Goal: Information Seeking & Learning: Learn about a topic

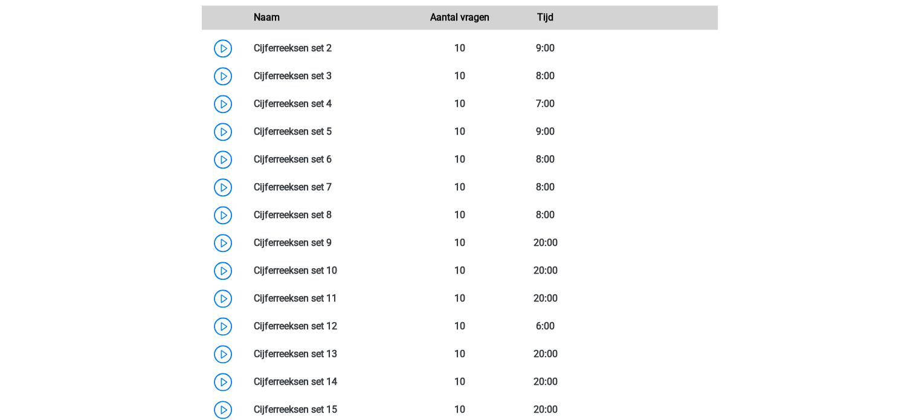
scroll to position [1286, 0]
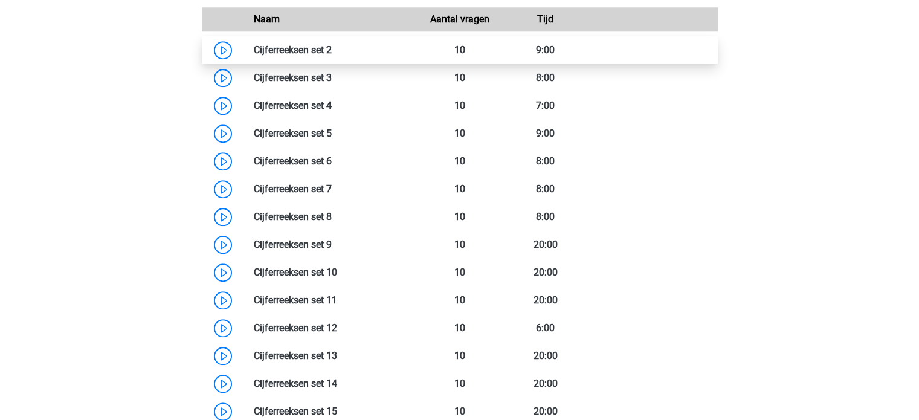
click at [332, 56] on link at bounding box center [332, 49] width 0 height 11
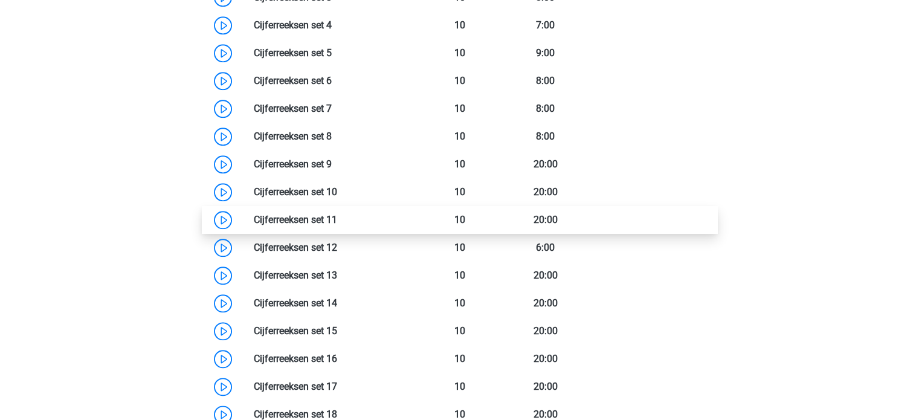
scroll to position [1370, 0]
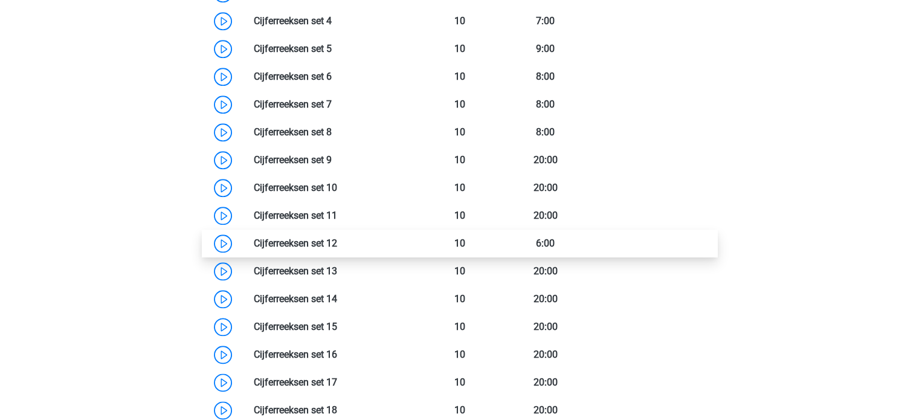
click at [337, 249] on link at bounding box center [337, 243] width 0 height 11
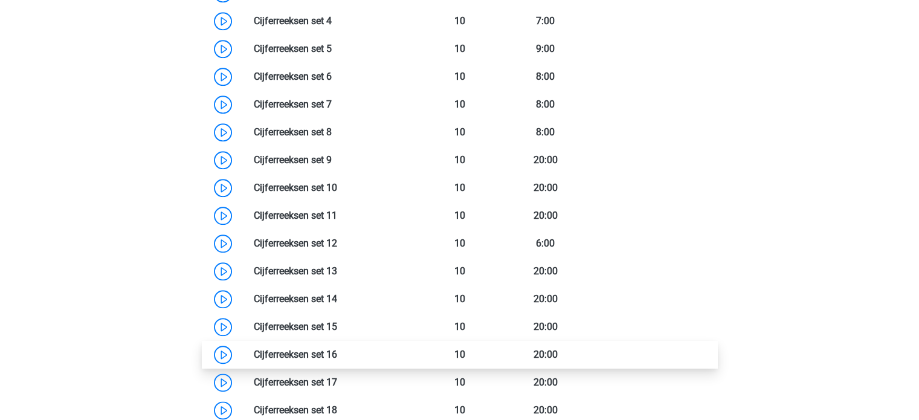
click at [337, 360] on link at bounding box center [337, 354] width 0 height 11
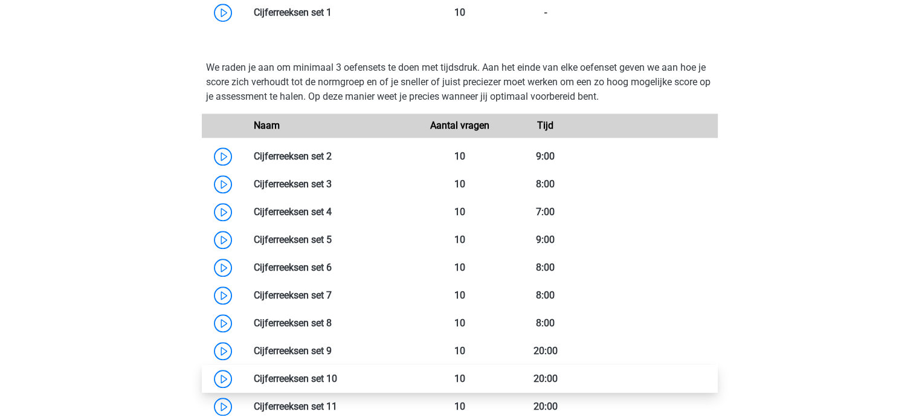
scroll to position [1177, 0]
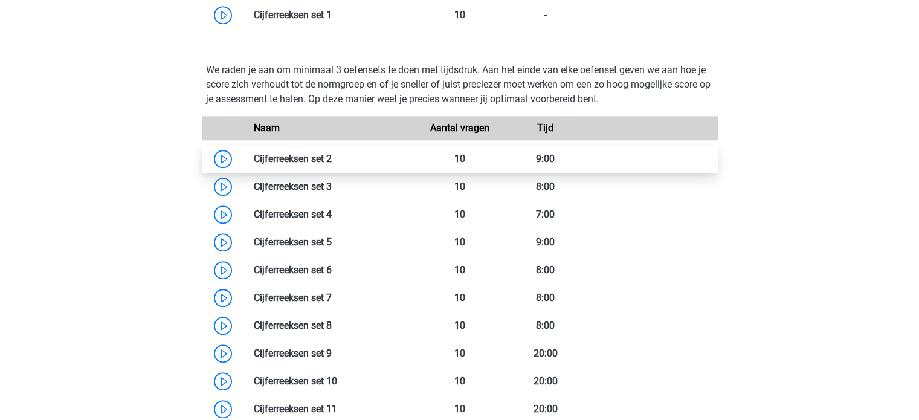
click at [332, 164] on link at bounding box center [332, 158] width 0 height 11
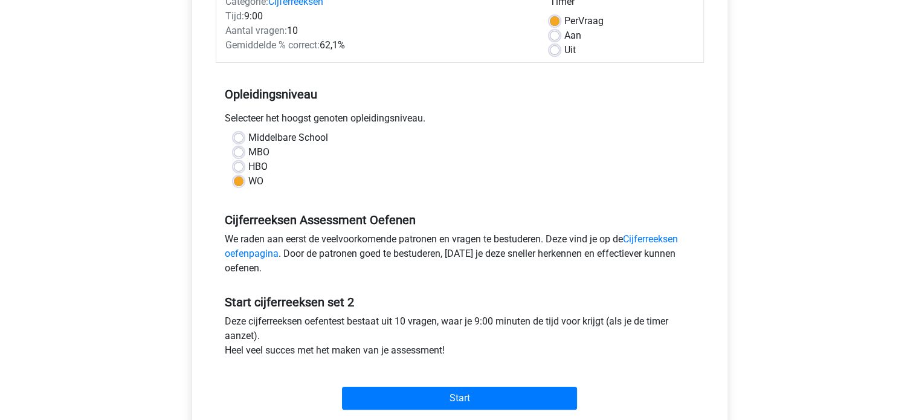
scroll to position [173, 0]
